Goal: Task Accomplishment & Management: Complete application form

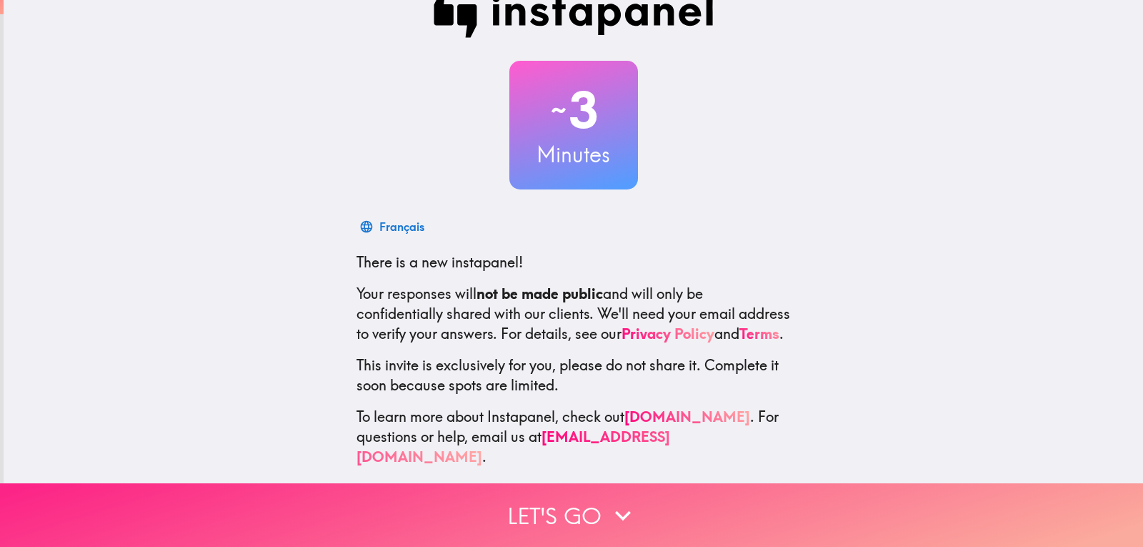
scroll to position [48, 0]
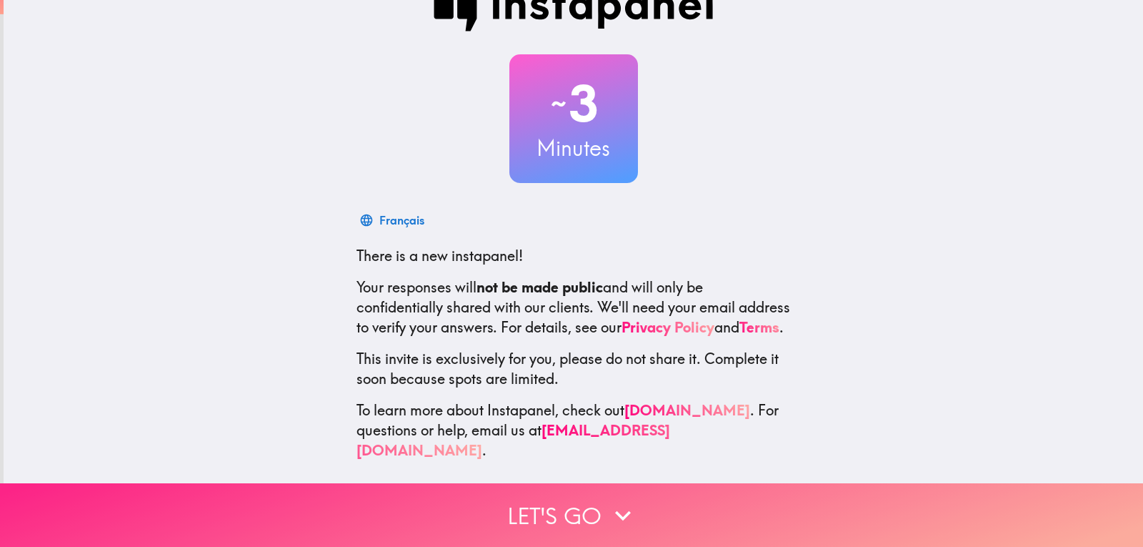
click at [505, 511] on button "Let's go" at bounding box center [571, 515] width 1143 height 64
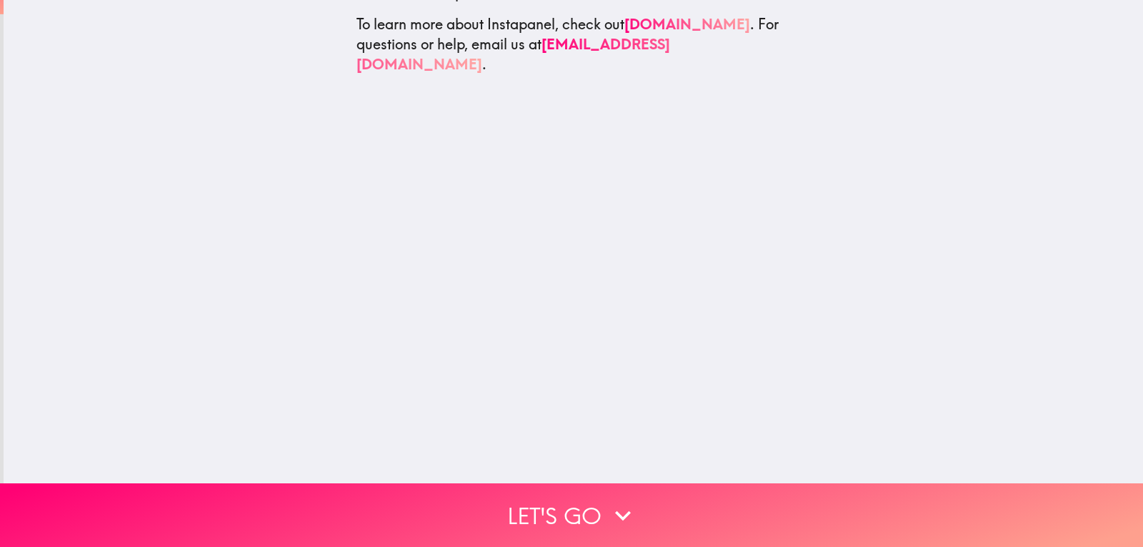
scroll to position [0, 0]
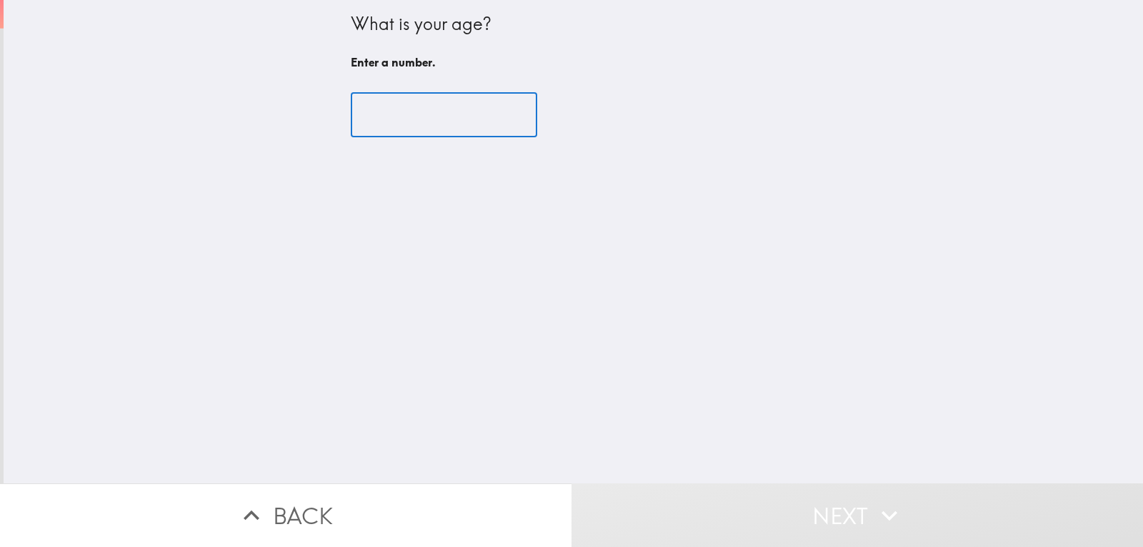
click at [467, 120] on input "number" at bounding box center [444, 115] width 187 height 44
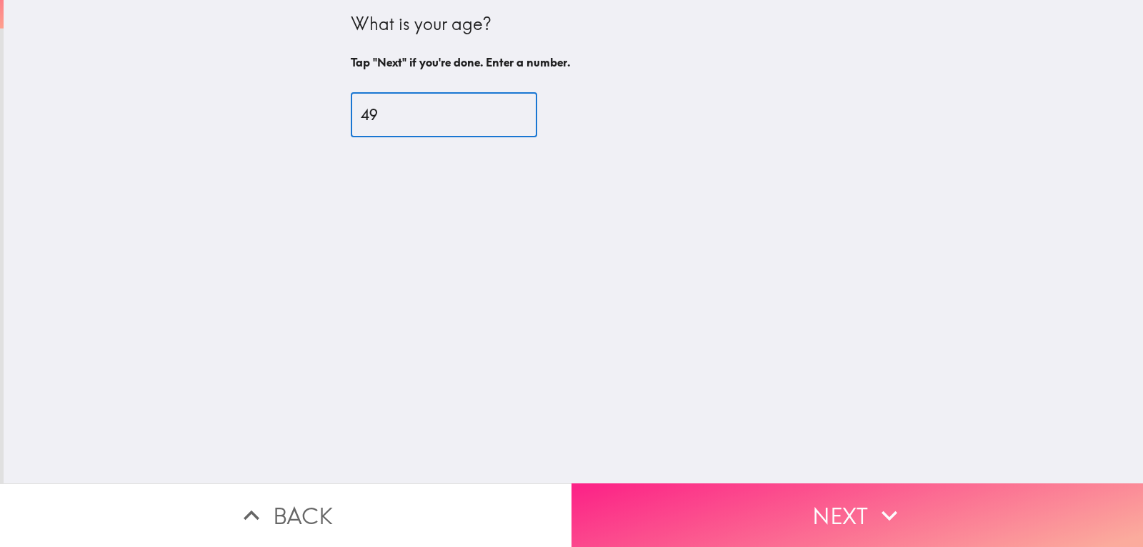
type input "49"
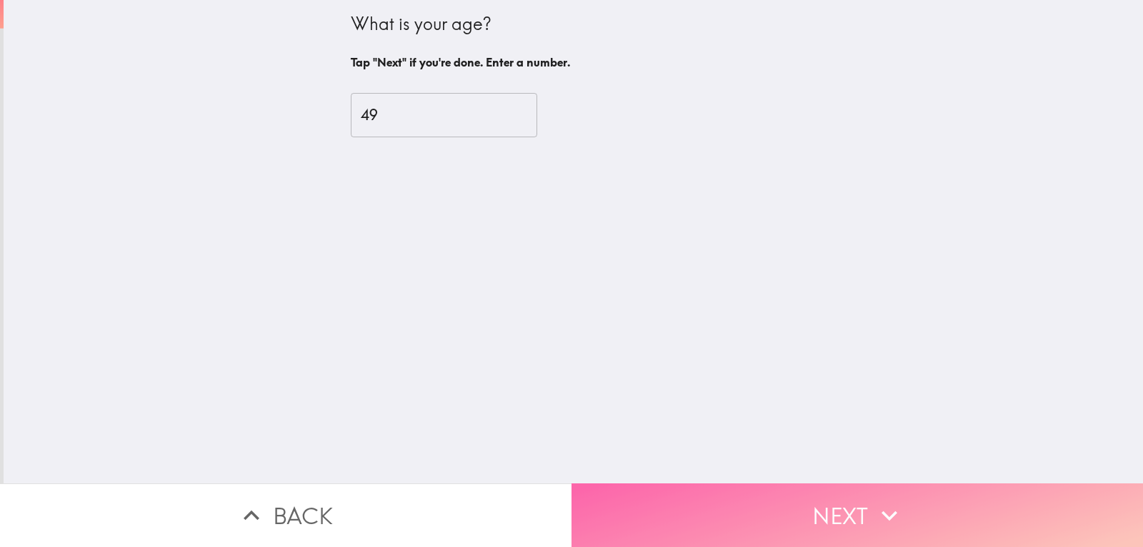
click at [687, 506] on button "Next" at bounding box center [858, 515] width 572 height 64
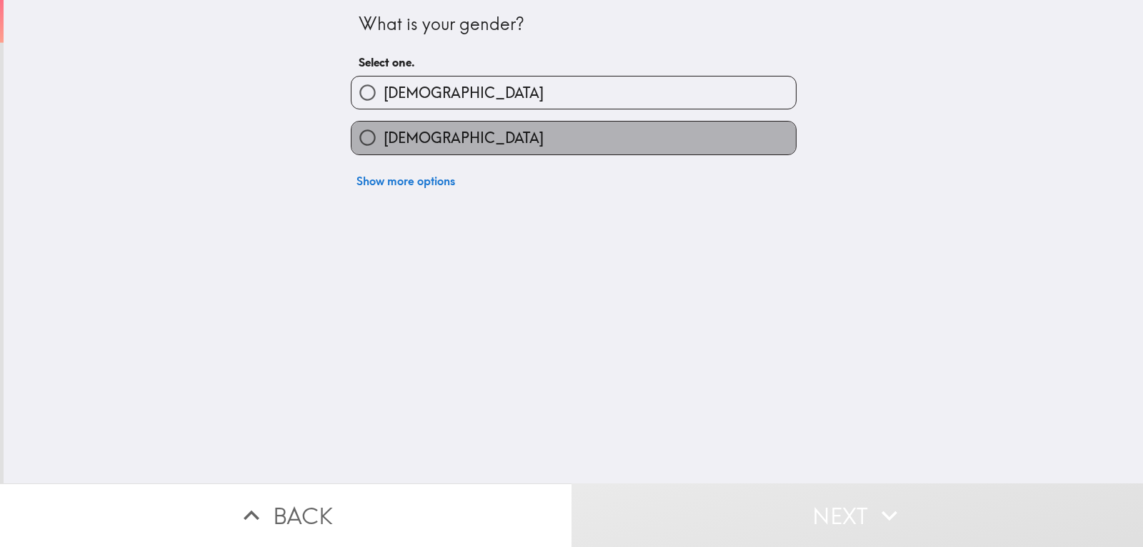
click at [608, 129] on label "[DEMOGRAPHIC_DATA]" at bounding box center [574, 137] width 444 height 32
click at [384, 129] on input "[DEMOGRAPHIC_DATA]" at bounding box center [368, 137] width 32 height 32
radio input "true"
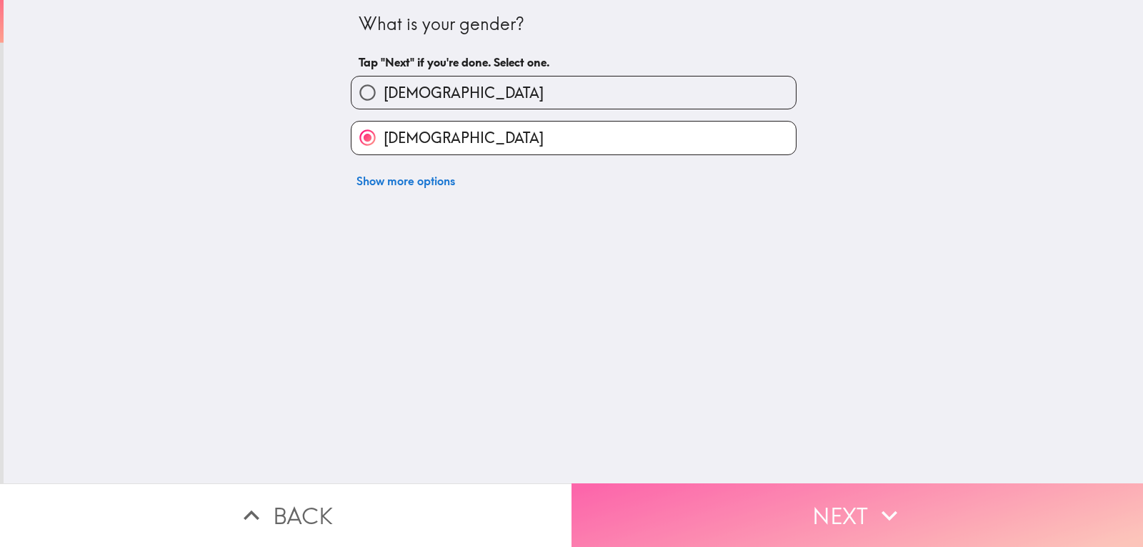
click at [678, 503] on button "Next" at bounding box center [858, 515] width 572 height 64
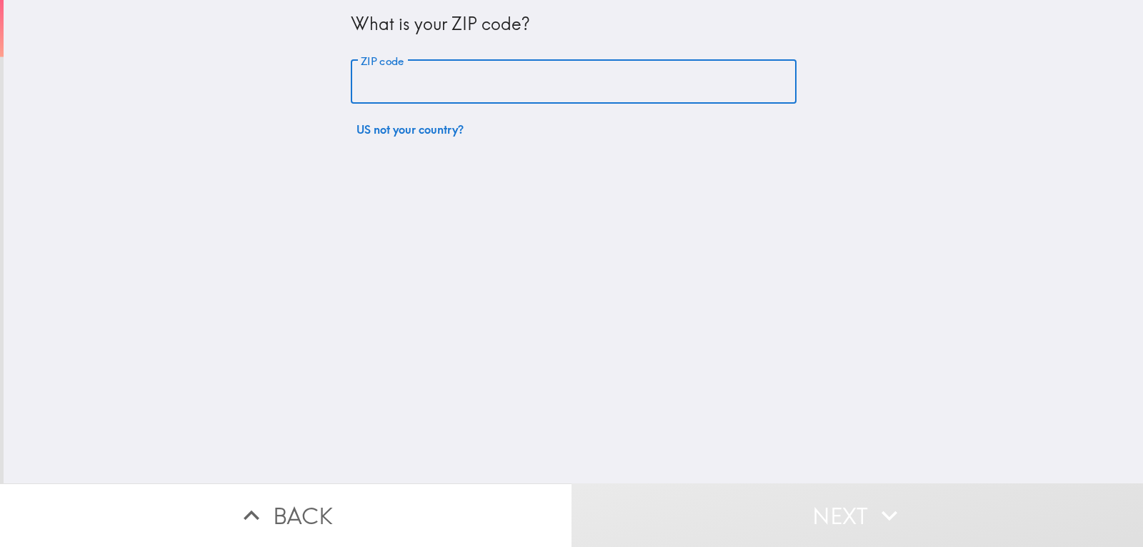
click at [463, 76] on input "ZIP code" at bounding box center [574, 82] width 446 height 44
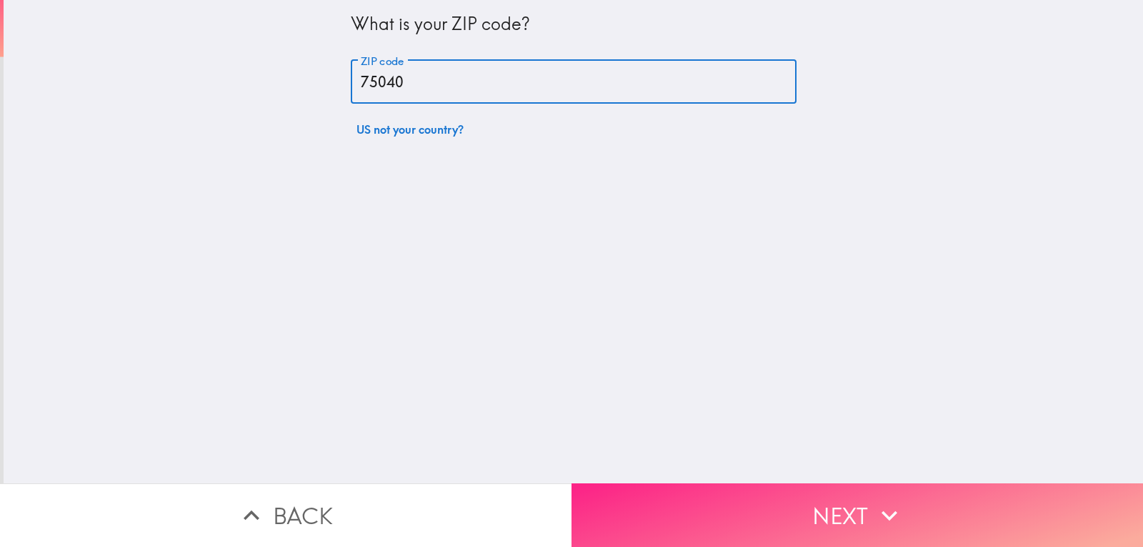
type input "75040"
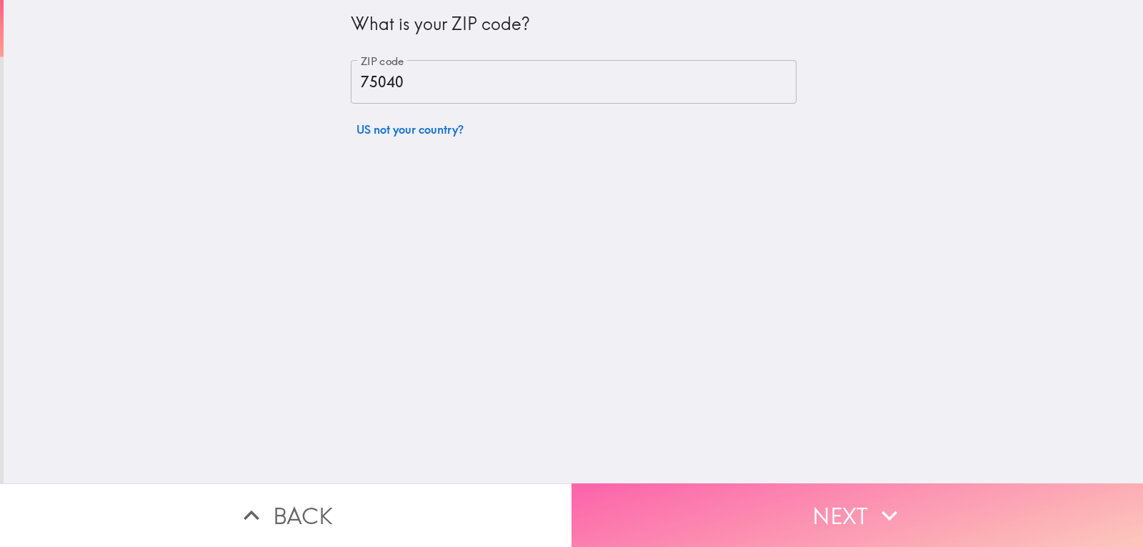
click at [679, 483] on button "Next" at bounding box center [858, 515] width 572 height 64
